Goal: Information Seeking & Learning: Learn about a topic

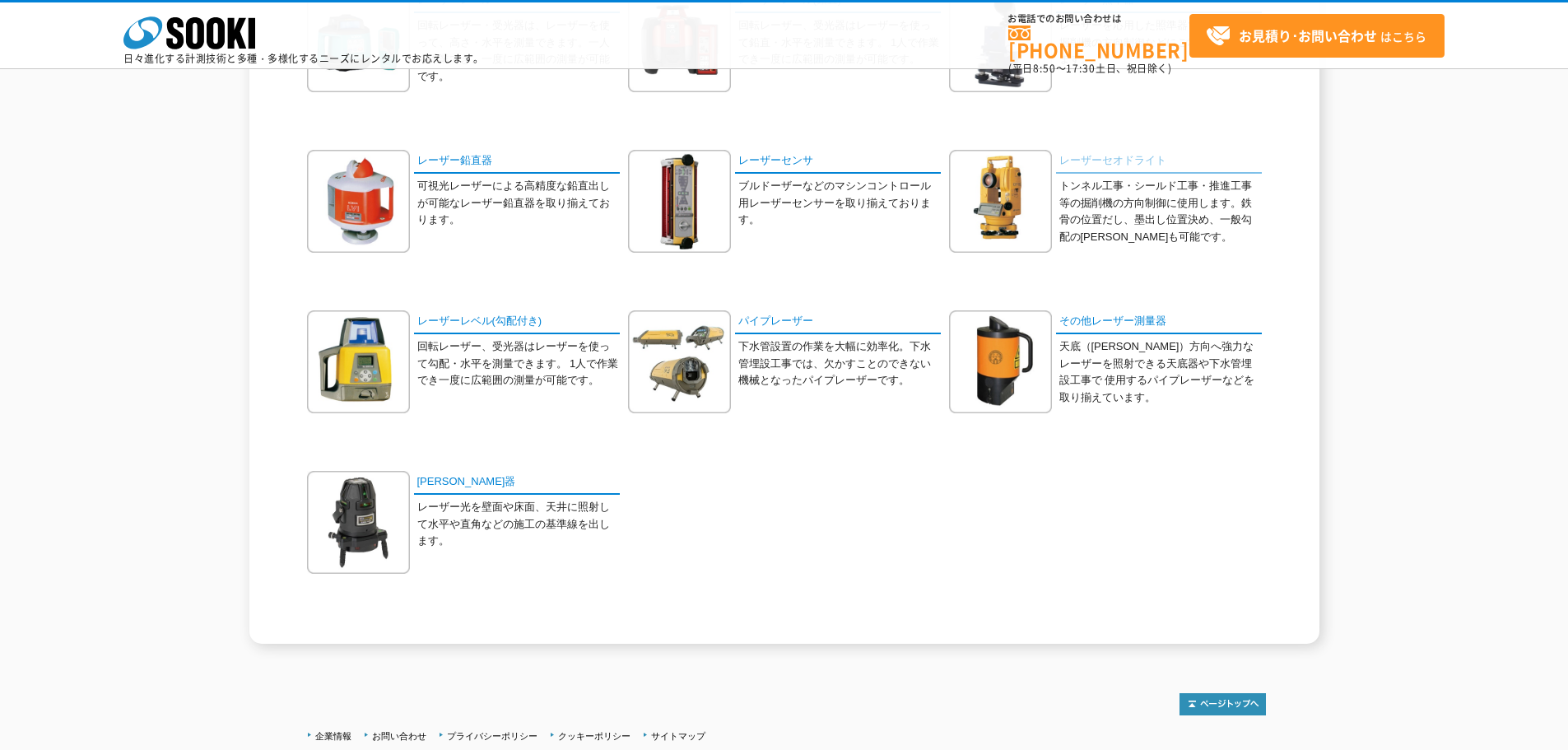
click at [1122, 154] on link "レーザーセオドライト" at bounding box center [1159, 161] width 206 height 24
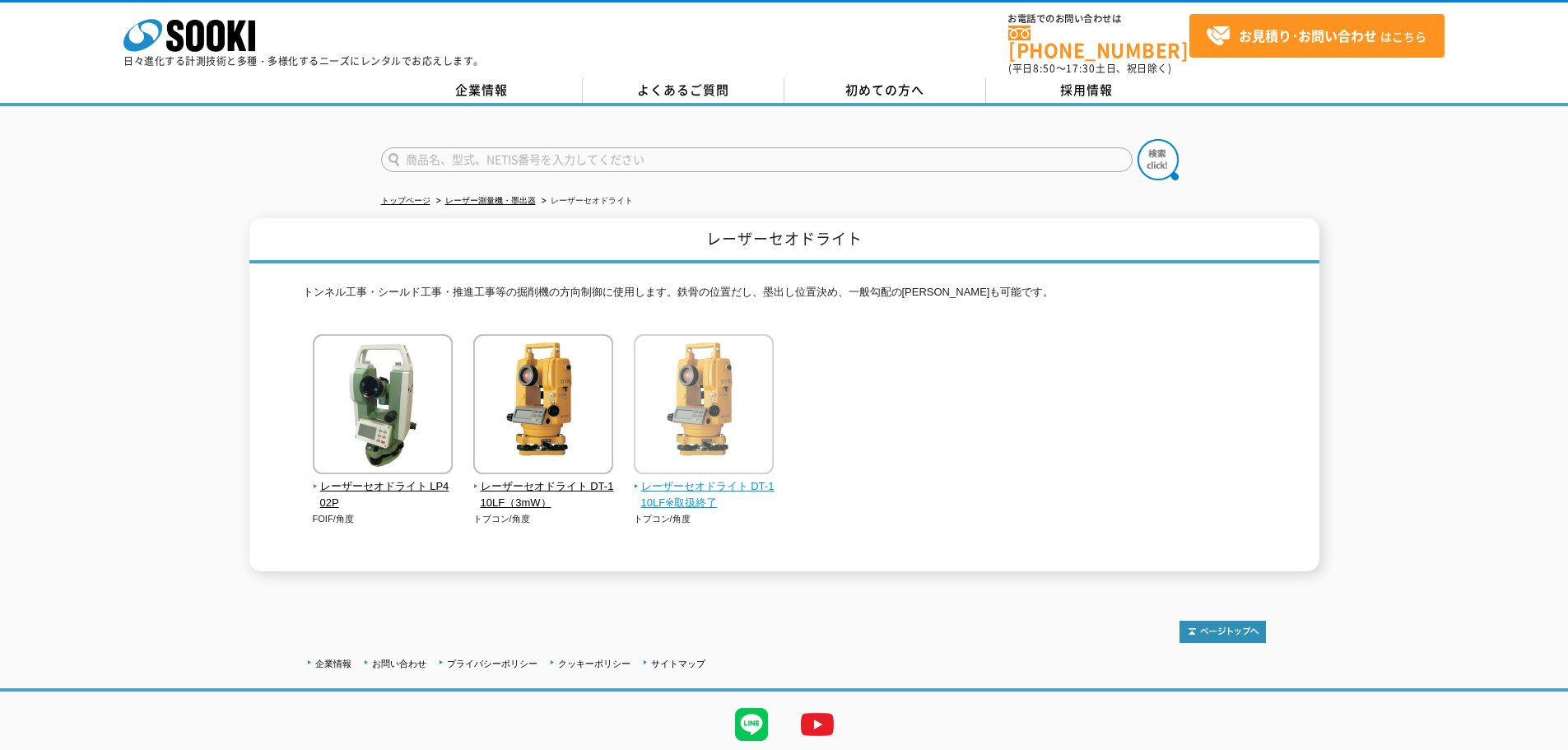
click at [674, 478] on span "レーザーセオドライト DT-110LF※取扱終了" at bounding box center [704, 495] width 141 height 35
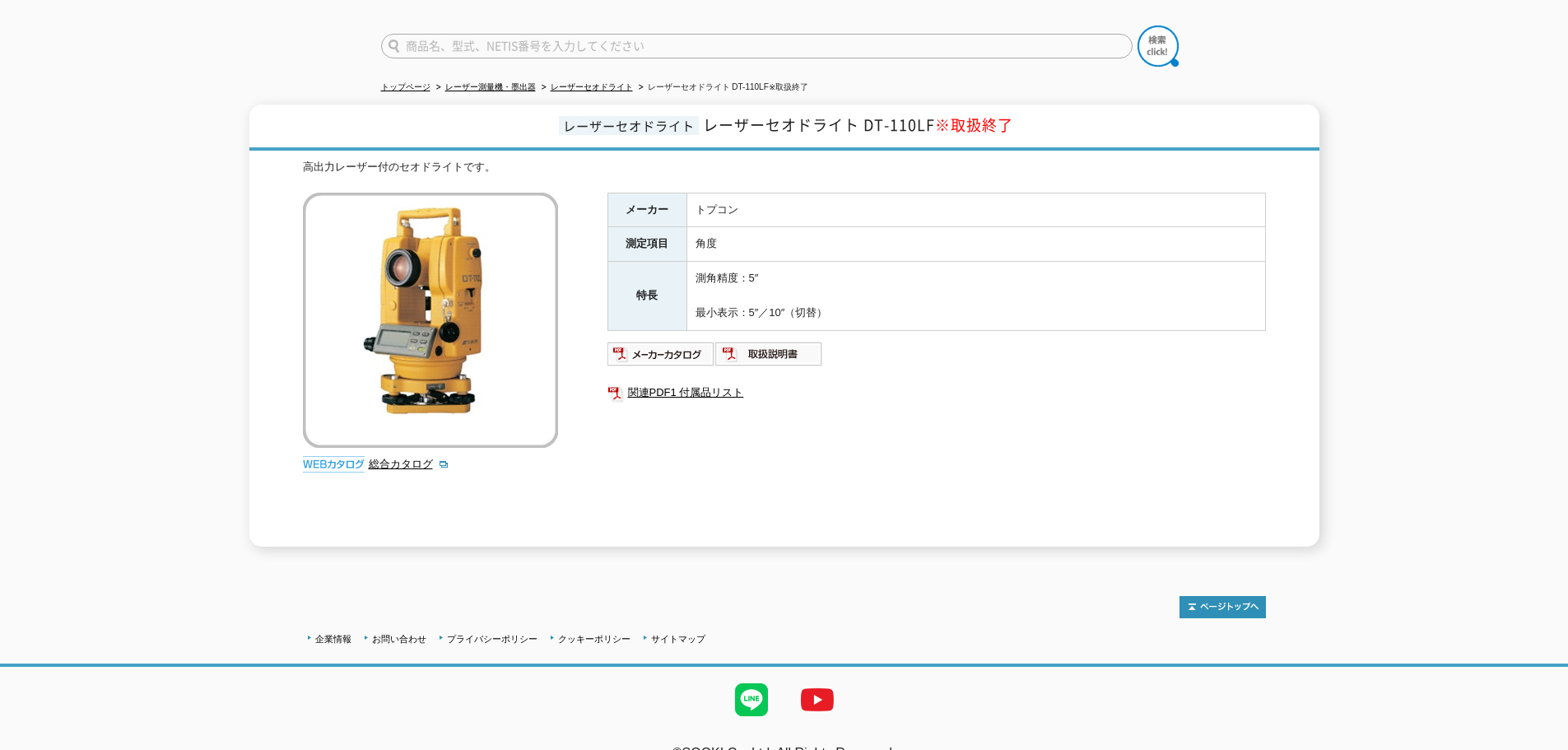
scroll to position [114, 0]
